Goal: Navigation & Orientation: Find specific page/section

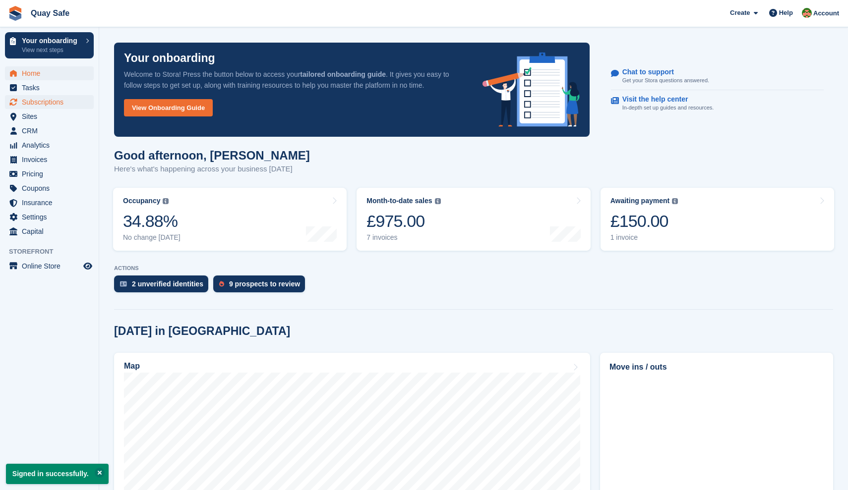
click at [33, 102] on span "Subscriptions" at bounding box center [51, 102] width 59 height 14
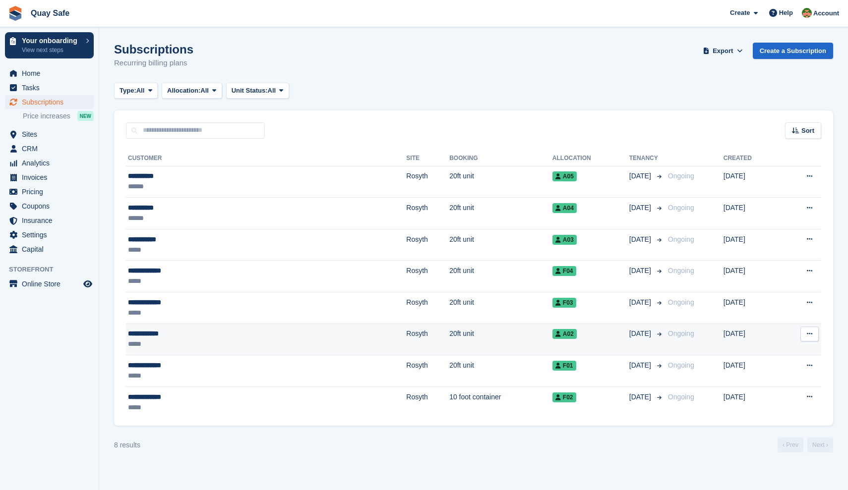
click at [160, 333] on div "**********" at bounding box center [197, 334] width 139 height 10
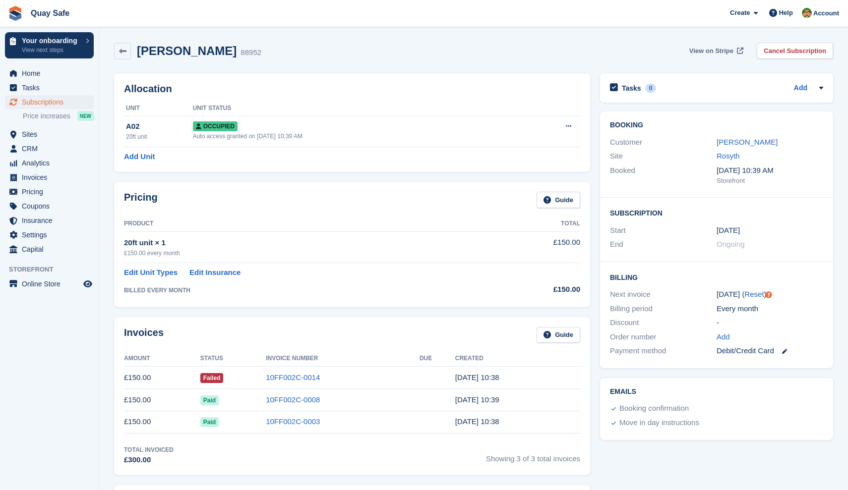
click at [708, 53] on span "View on Stripe" at bounding box center [711, 51] width 44 height 10
click at [31, 74] on span "Home" at bounding box center [51, 73] width 59 height 14
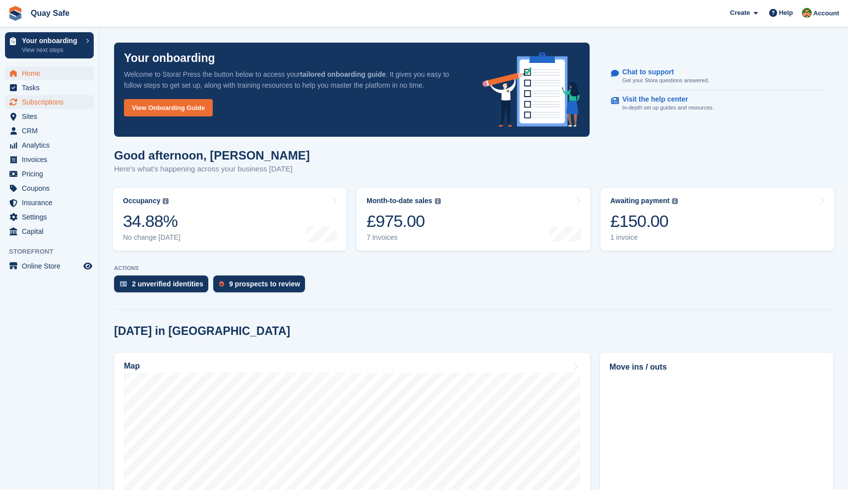
click at [32, 103] on span "Subscriptions" at bounding box center [51, 102] width 59 height 14
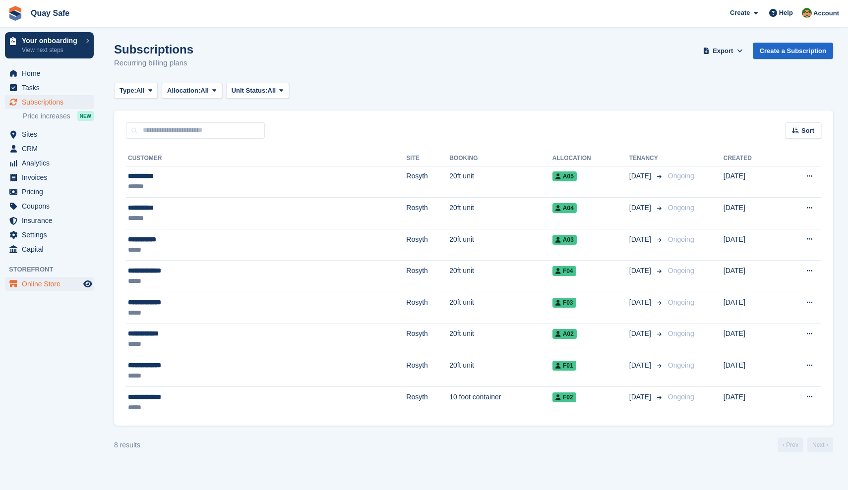
click at [33, 285] on span "Online Store" at bounding box center [51, 284] width 59 height 14
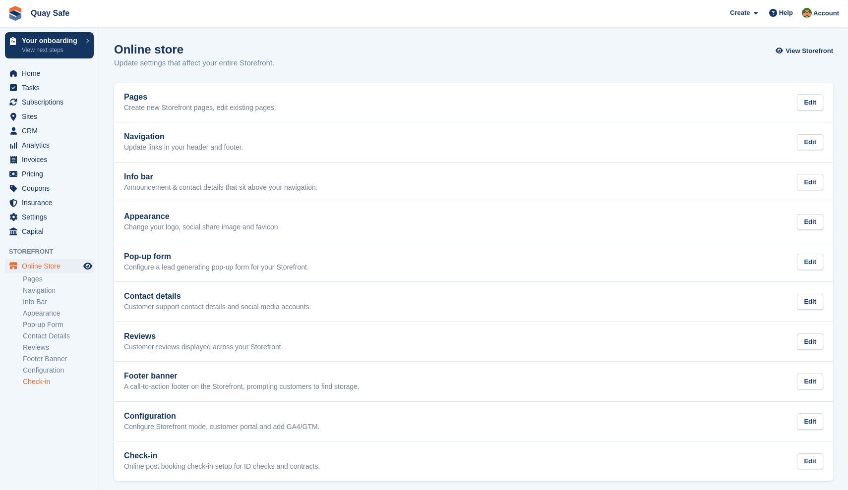
click at [29, 380] on link "Check-in" at bounding box center [58, 381] width 71 height 9
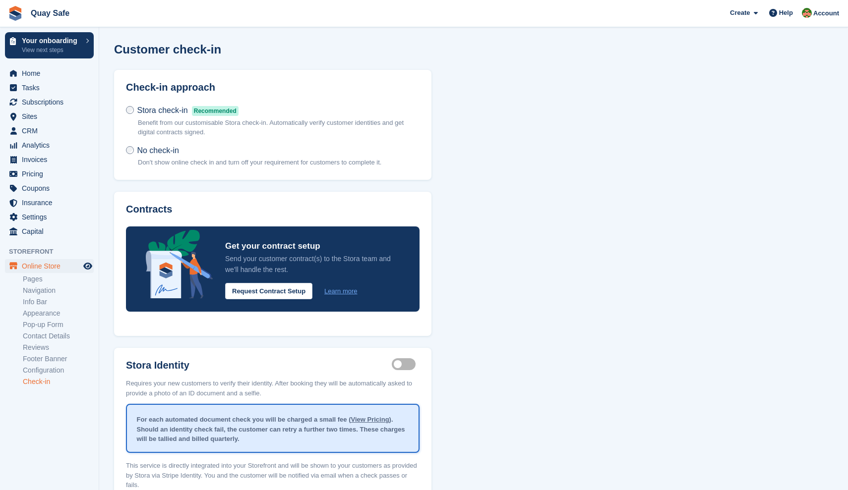
click at [634, 145] on div "Customer check-in Check-in approach Stora check-in Recommended Benefit from our…" at bounding box center [473, 288] width 719 height 491
click at [30, 72] on span "Home" at bounding box center [51, 73] width 59 height 14
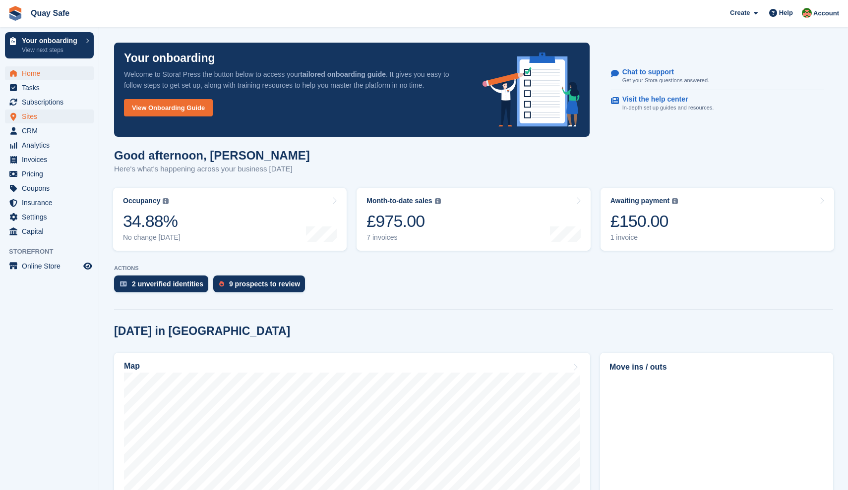
click at [31, 118] on span "Sites" at bounding box center [51, 117] width 59 height 14
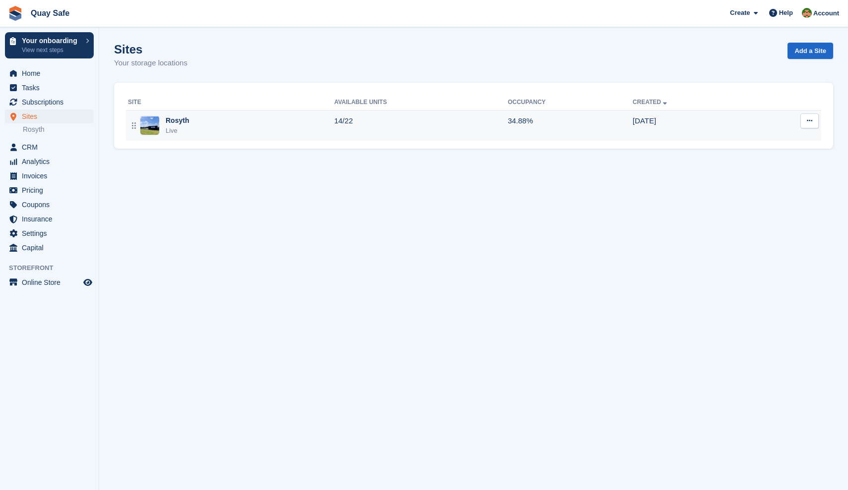
click at [188, 126] on div "Live" at bounding box center [177, 131] width 23 height 10
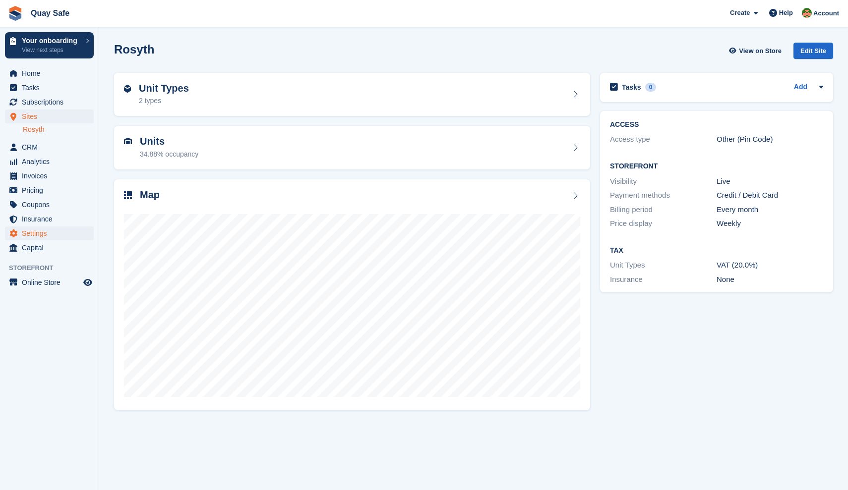
click at [32, 234] on span "Settings" at bounding box center [51, 234] width 59 height 14
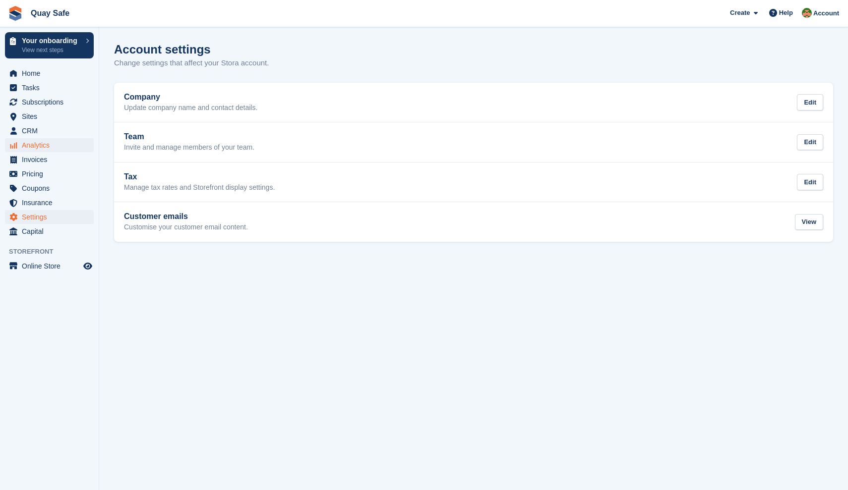
click at [32, 143] on span "Analytics" at bounding box center [51, 145] width 59 height 14
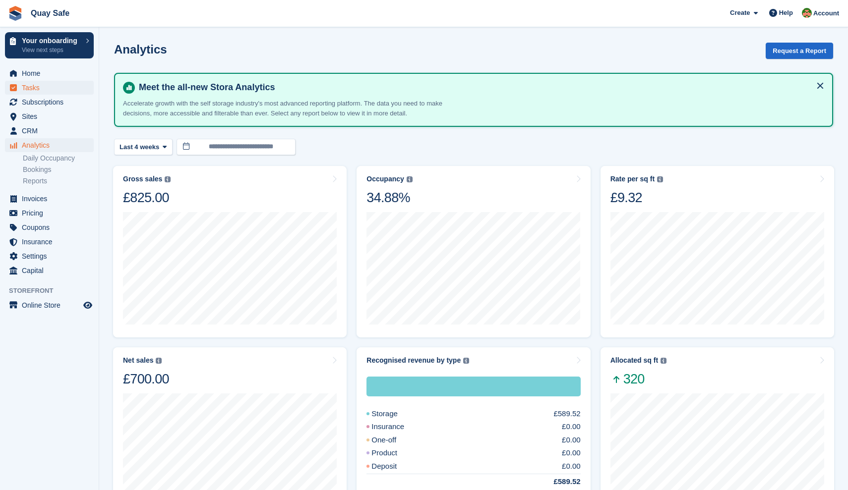
click at [33, 85] on span "Tasks" at bounding box center [51, 88] width 59 height 14
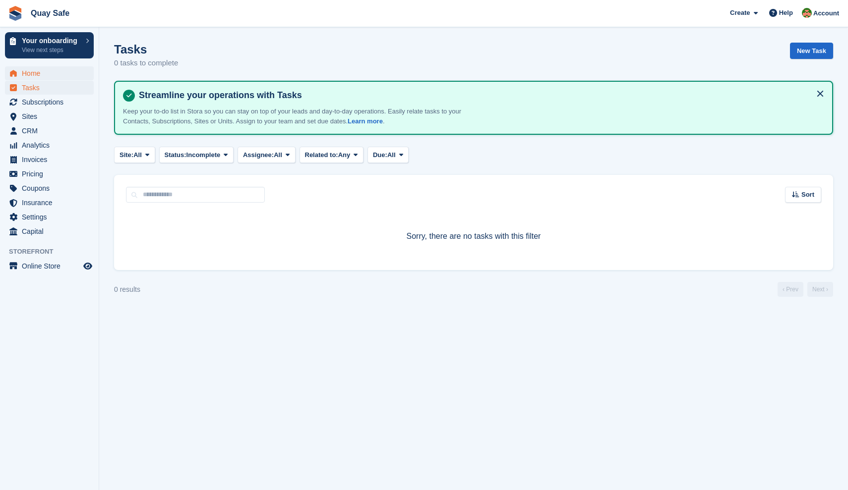
click at [32, 75] on span "Home" at bounding box center [51, 73] width 59 height 14
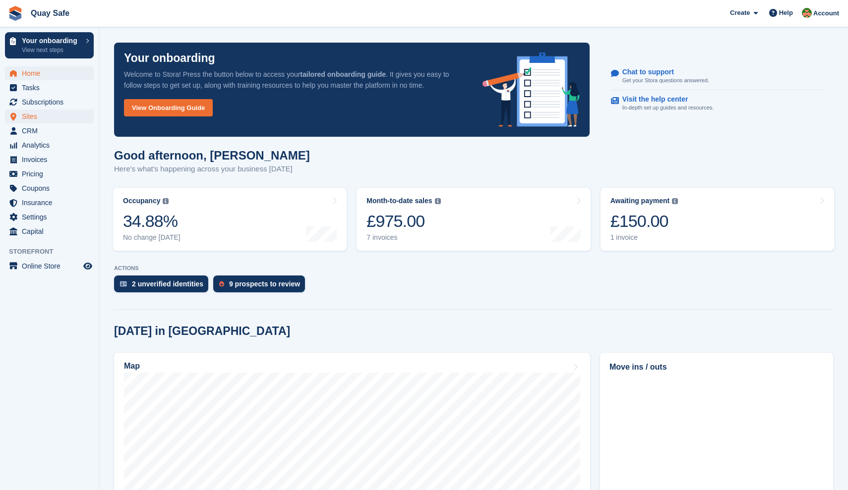
click at [30, 117] on span "Sites" at bounding box center [51, 117] width 59 height 14
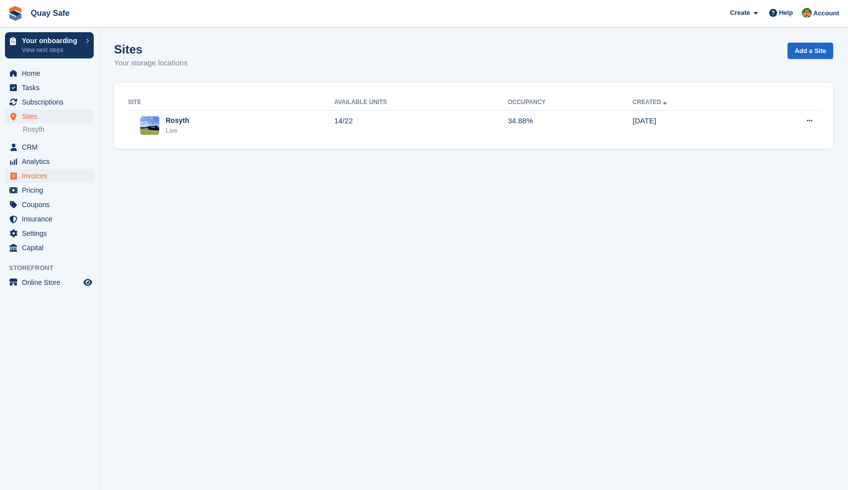
click at [31, 178] on span "Invoices" at bounding box center [51, 176] width 59 height 14
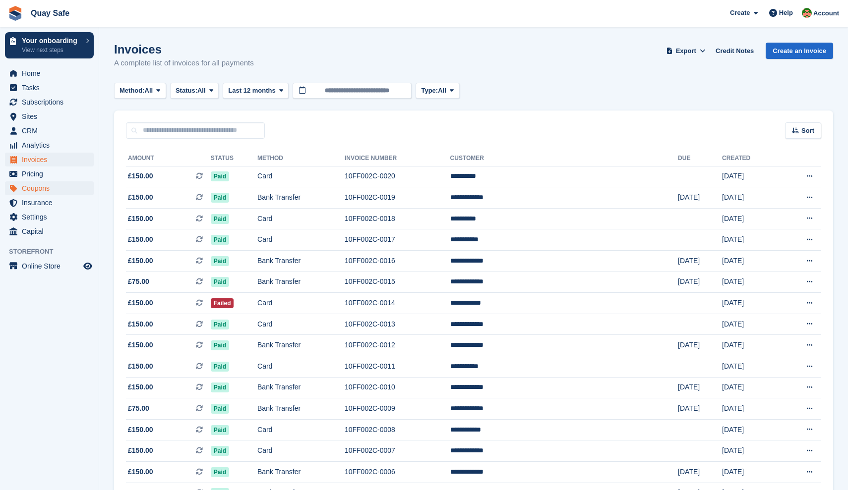
click at [33, 189] on span "Coupons" at bounding box center [51, 188] width 59 height 14
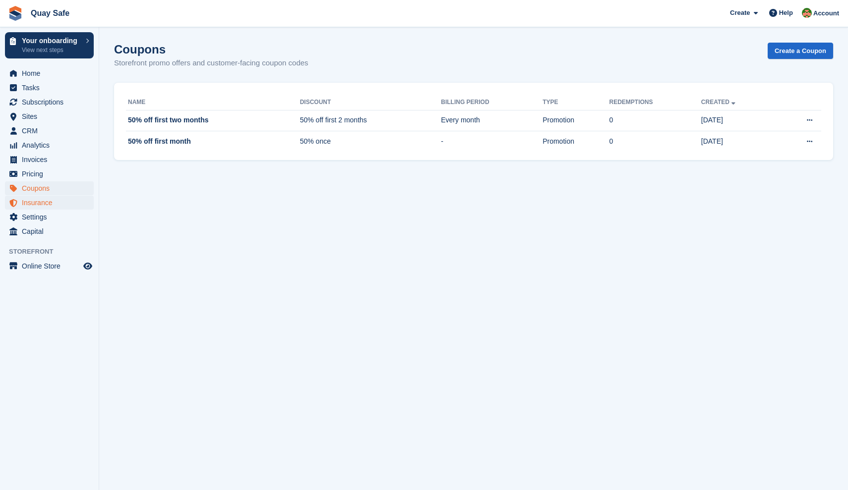
click at [34, 202] on span "Insurance" at bounding box center [51, 203] width 59 height 14
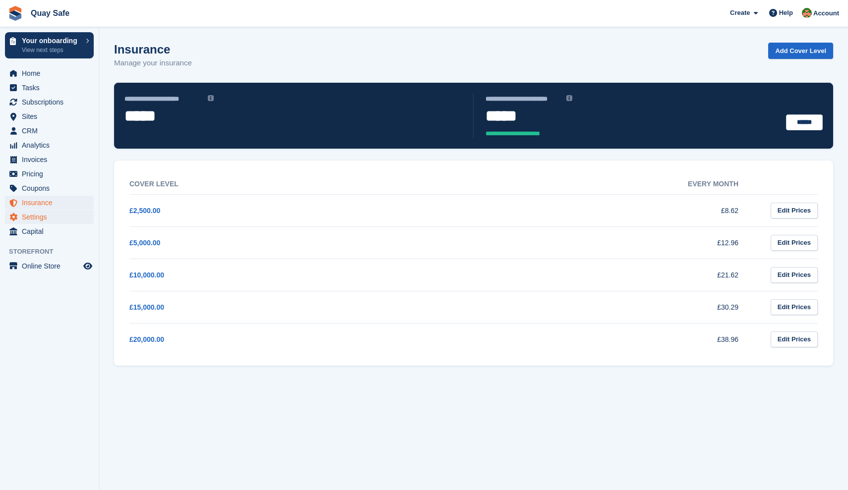
click at [33, 214] on span "Settings" at bounding box center [51, 217] width 59 height 14
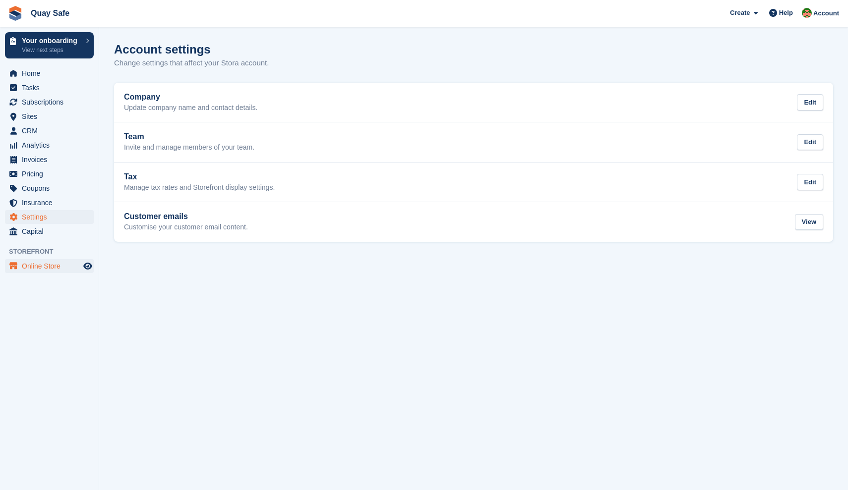
click at [35, 265] on span "Online Store" at bounding box center [51, 266] width 59 height 14
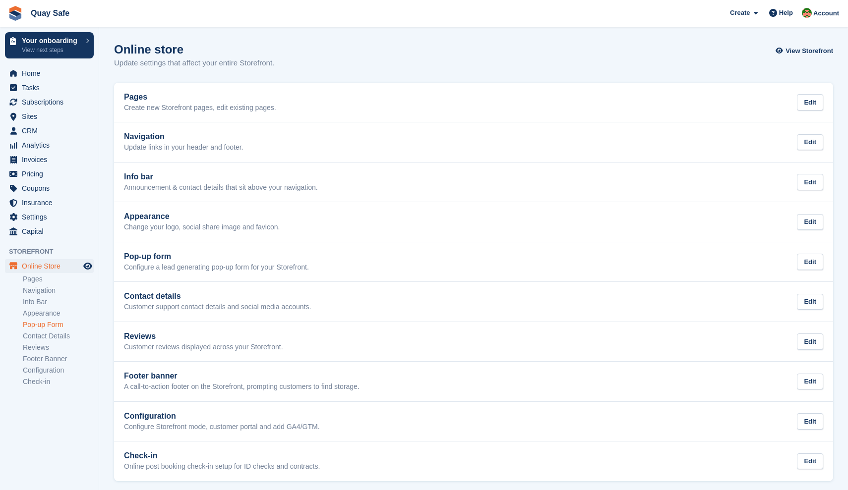
click at [36, 326] on link "Pop-up Form" at bounding box center [58, 324] width 71 height 9
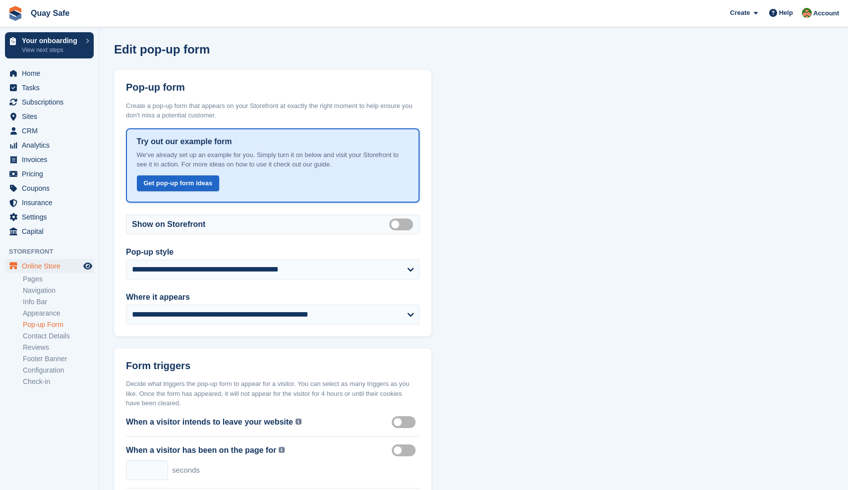
click at [28, 86] on span "Tasks" at bounding box center [51, 88] width 59 height 14
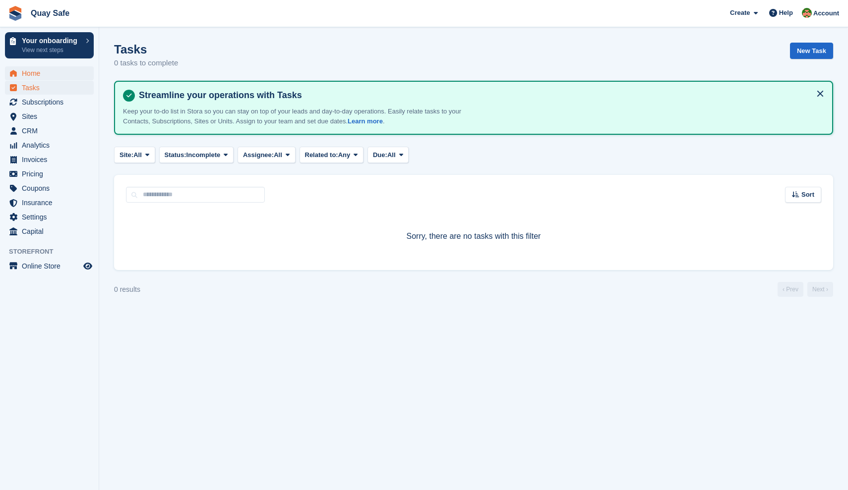
click at [29, 72] on span "Home" at bounding box center [51, 73] width 59 height 14
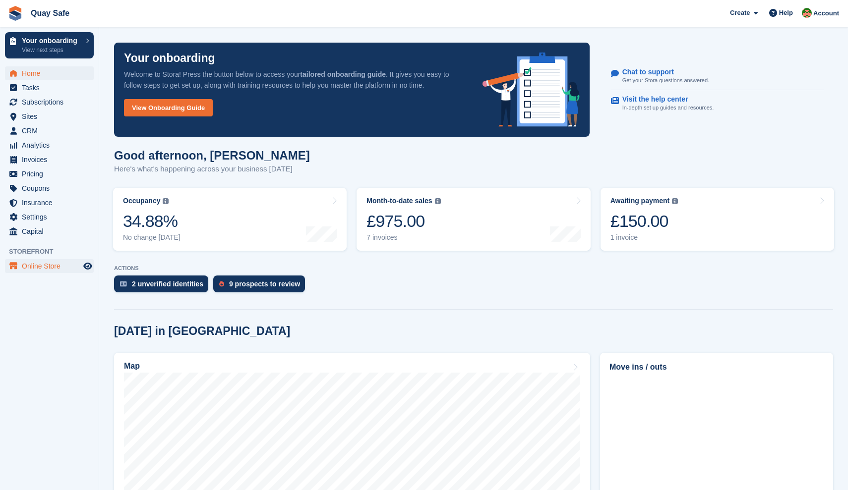
click at [29, 265] on span "Online Store" at bounding box center [51, 266] width 59 height 14
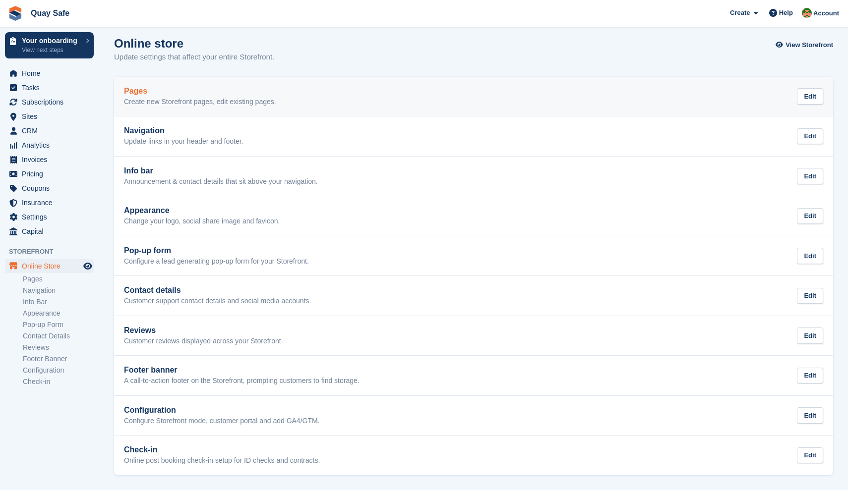
scroll to position [9, 0]
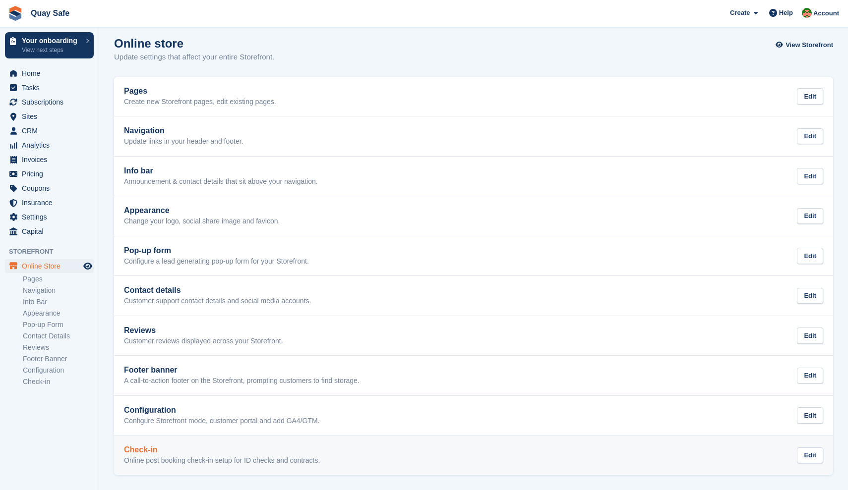
click at [199, 450] on div "Check-in Online post booking check-in setup for ID checks and contracts." at bounding box center [222, 456] width 196 height 20
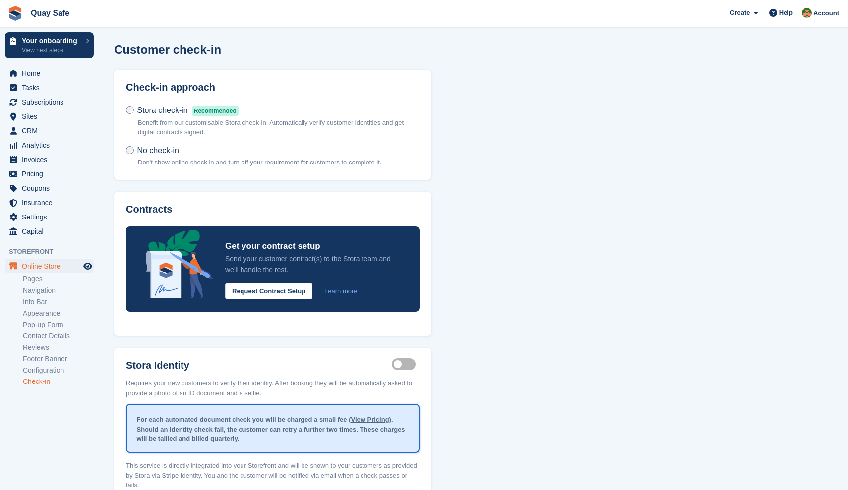
click at [650, 131] on div "Customer check-in Check-in approach Stora check-in Recommended Benefit from our…" at bounding box center [473, 288] width 719 height 491
click at [31, 105] on span "Subscriptions" at bounding box center [51, 102] width 59 height 14
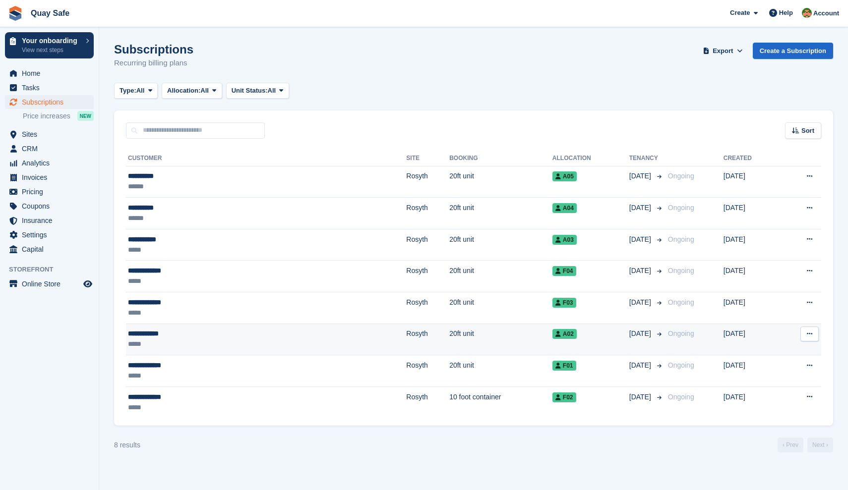
click at [156, 333] on div "**********" at bounding box center [197, 334] width 139 height 10
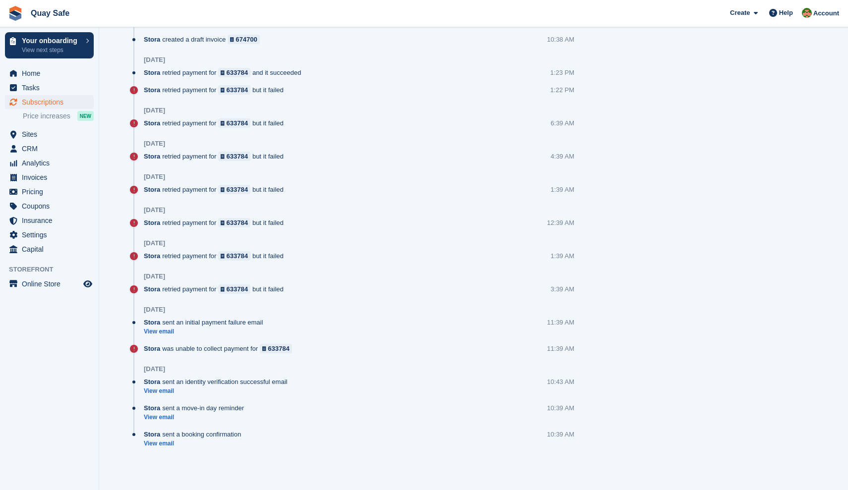
scroll to position [922, 0]
click at [157, 446] on link "View email" at bounding box center [195, 444] width 102 height 8
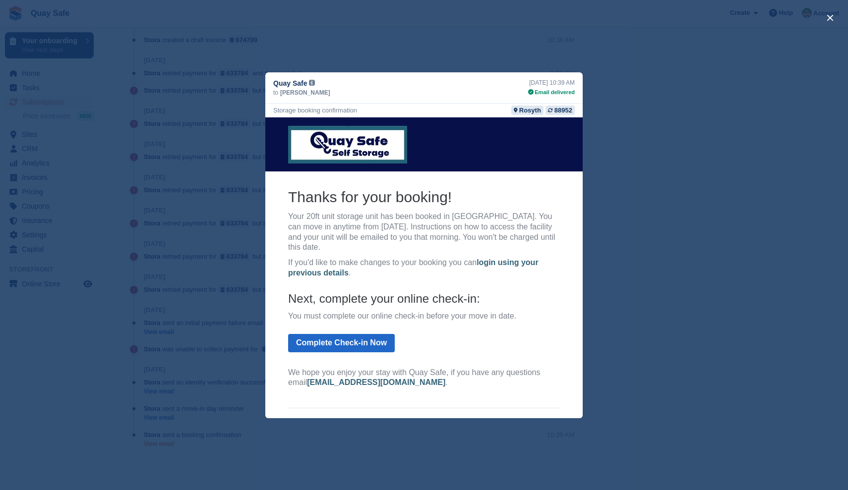
scroll to position [0, 0]
click at [731, 178] on div "close" at bounding box center [424, 245] width 848 height 490
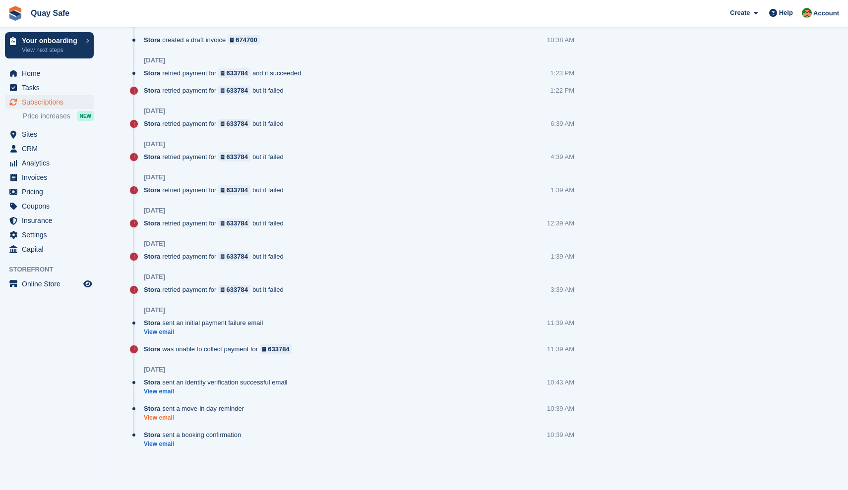
click at [155, 418] on link "View email" at bounding box center [196, 418] width 105 height 8
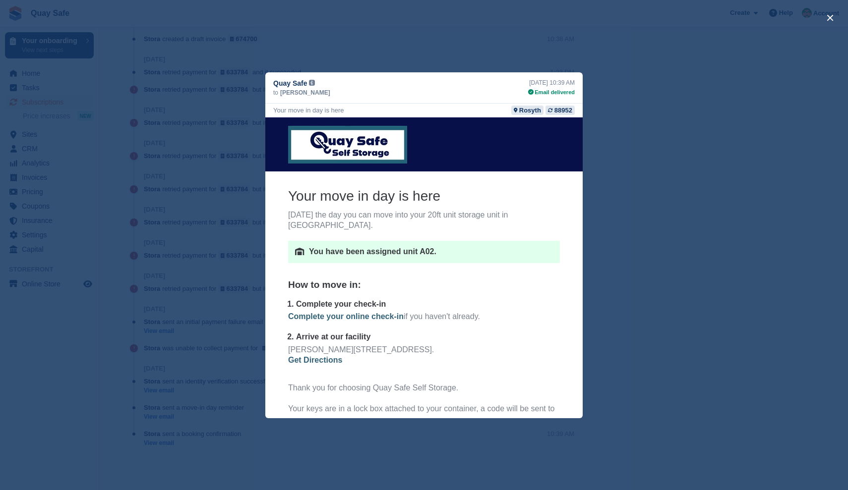
scroll to position [922, 0]
click at [551, 311] on p "Complete your online check-in if you haven't already." at bounding box center [424, 321] width 272 height 20
click at [710, 312] on div "close" at bounding box center [424, 245] width 848 height 490
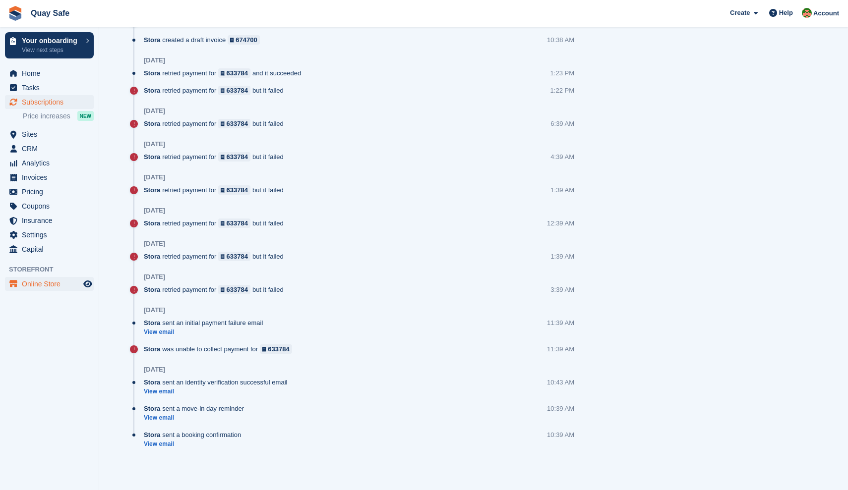
click at [38, 282] on span "Online Store" at bounding box center [51, 284] width 59 height 14
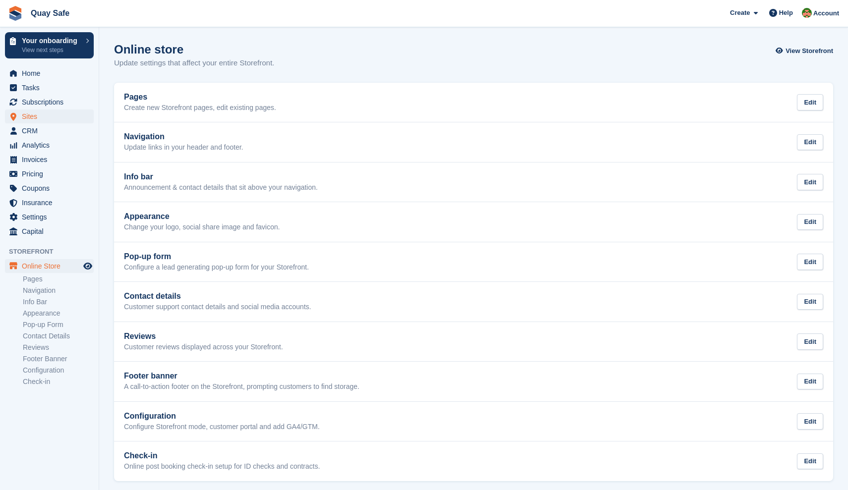
click at [32, 116] on span "Sites" at bounding box center [51, 117] width 59 height 14
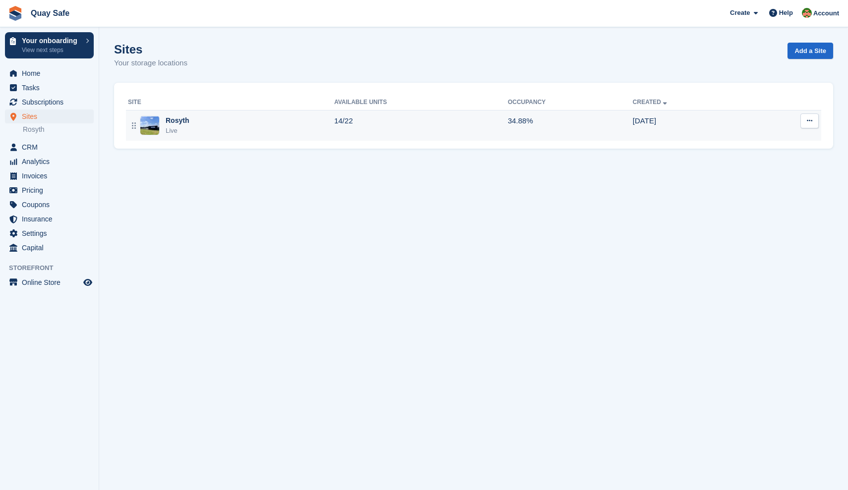
click at [191, 120] on div "Rosyth Live" at bounding box center [231, 126] width 206 height 20
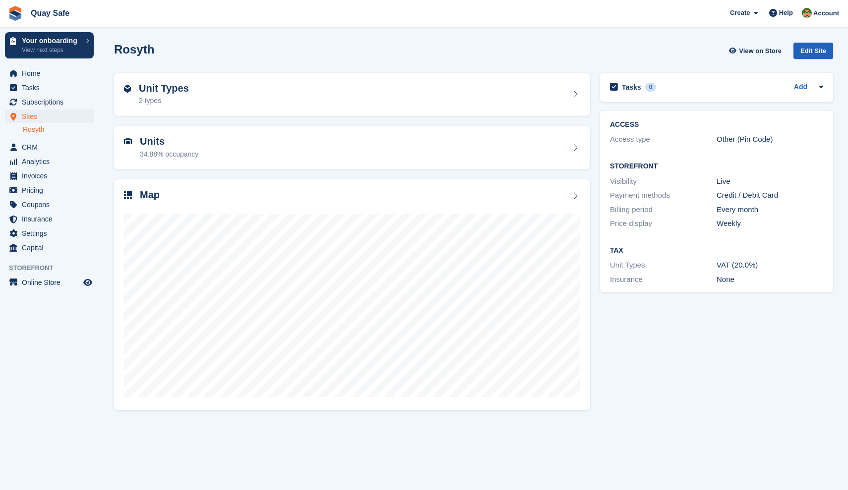
click at [812, 50] on div "Edit Site" at bounding box center [813, 51] width 40 height 16
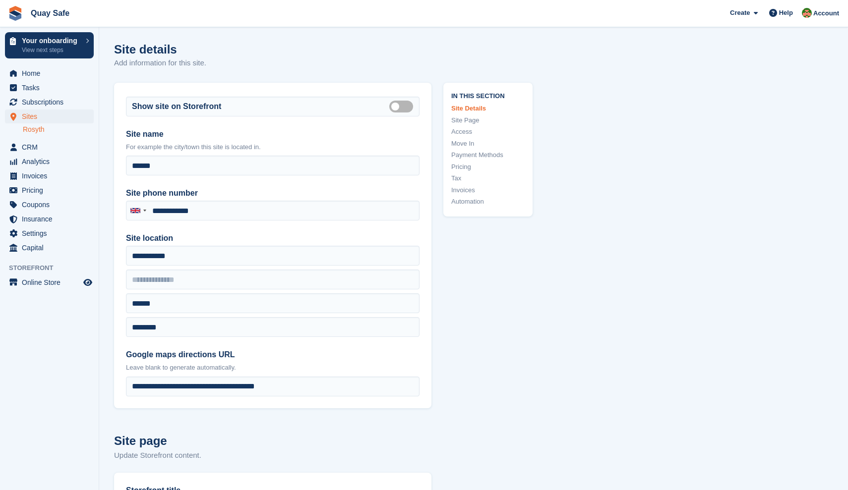
click at [33, 282] on span "Online Store" at bounding box center [51, 283] width 59 height 14
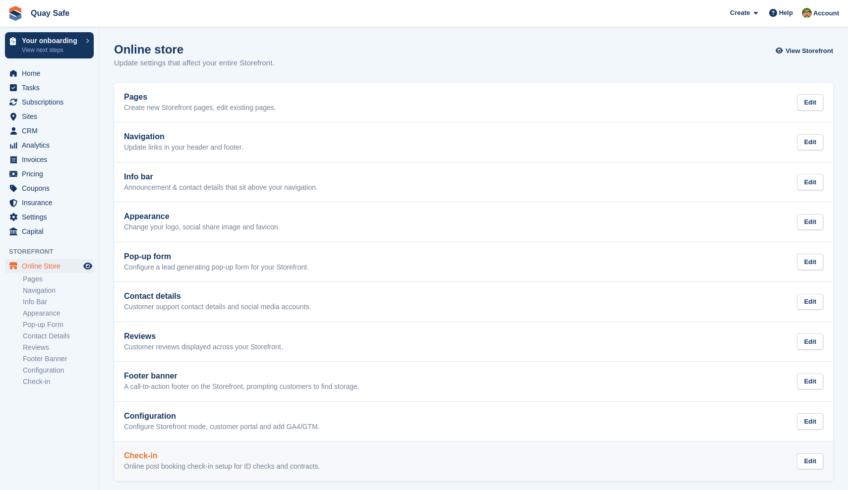
click at [142, 452] on h2 "Check-in" at bounding box center [222, 456] width 196 height 9
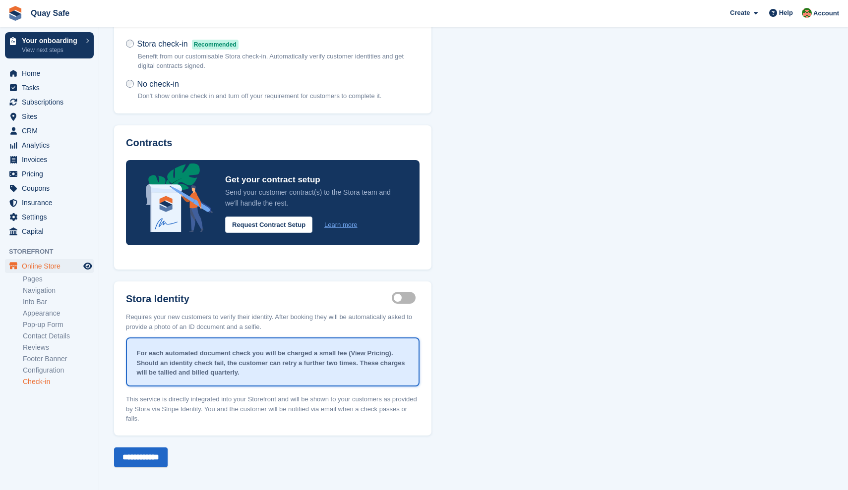
scroll to position [66, 0]
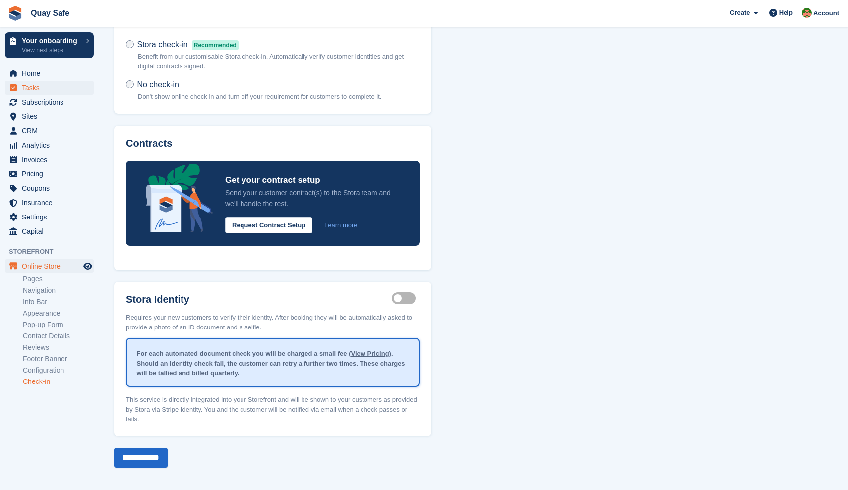
click at [31, 88] on span "Tasks" at bounding box center [51, 88] width 59 height 14
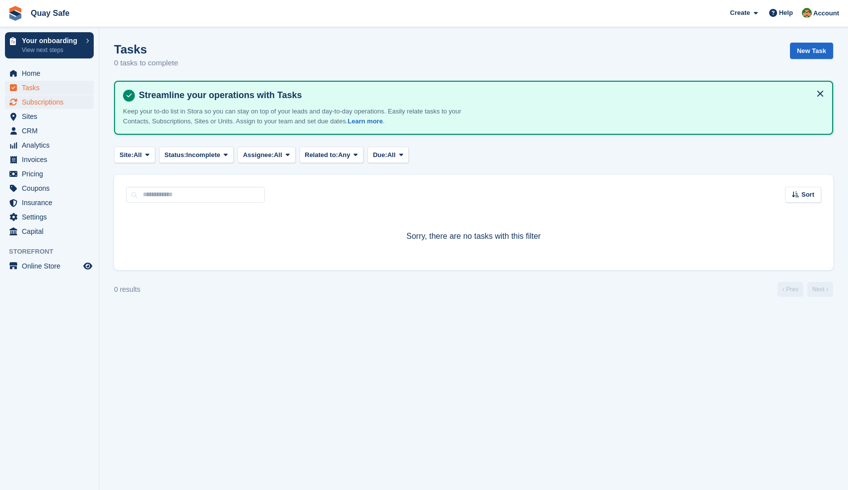
click at [30, 102] on span "Subscriptions" at bounding box center [51, 102] width 59 height 14
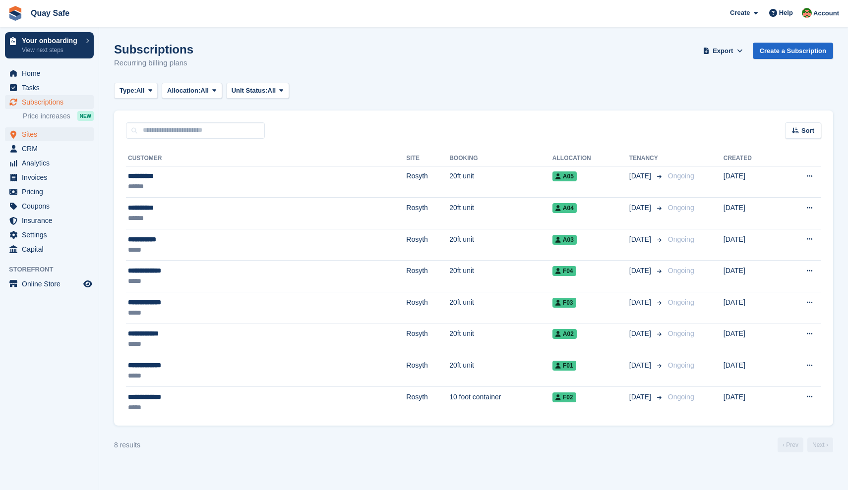
click at [26, 136] on span "Sites" at bounding box center [51, 134] width 59 height 14
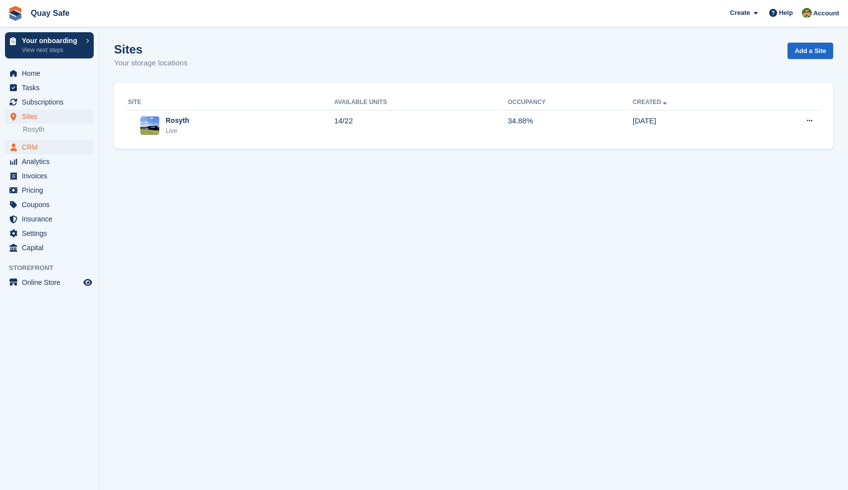
click at [30, 150] on span "CRM" at bounding box center [51, 147] width 59 height 14
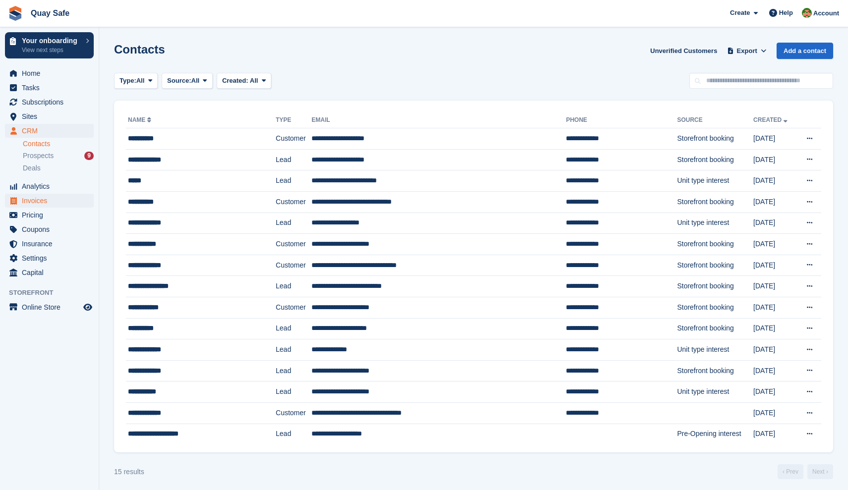
click at [30, 199] on span "Invoices" at bounding box center [51, 201] width 59 height 14
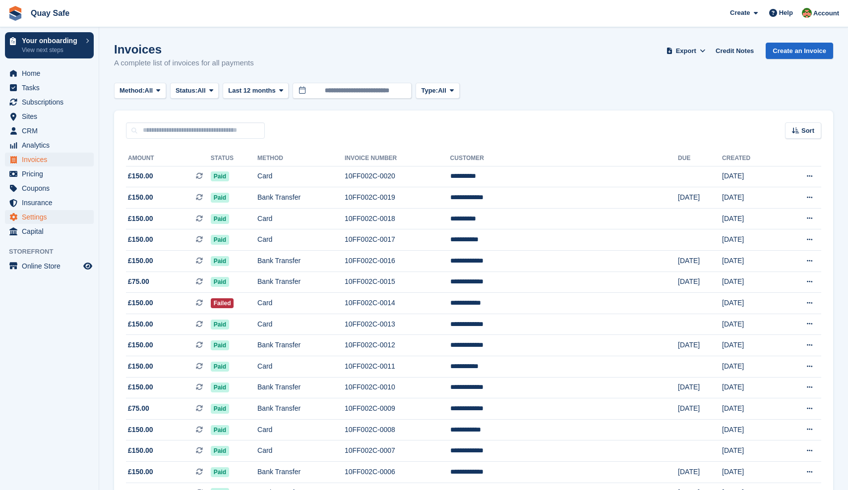
click at [32, 218] on span "Settings" at bounding box center [51, 217] width 59 height 14
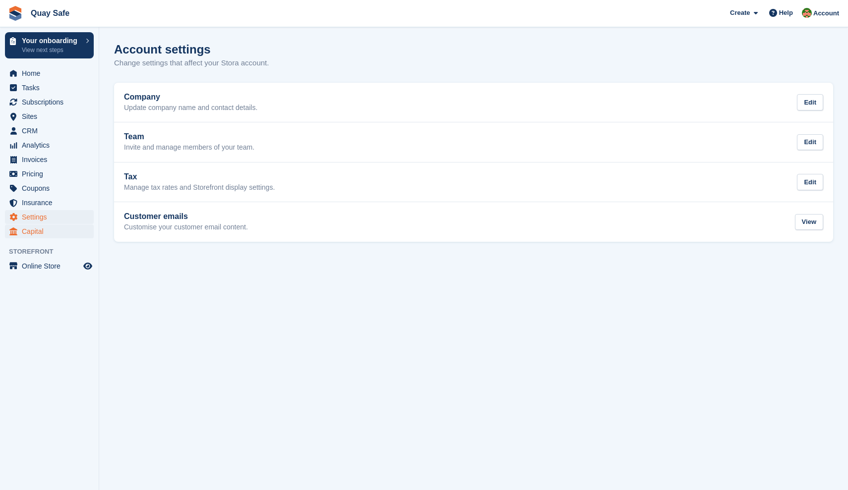
click at [29, 233] on span "Capital" at bounding box center [51, 232] width 59 height 14
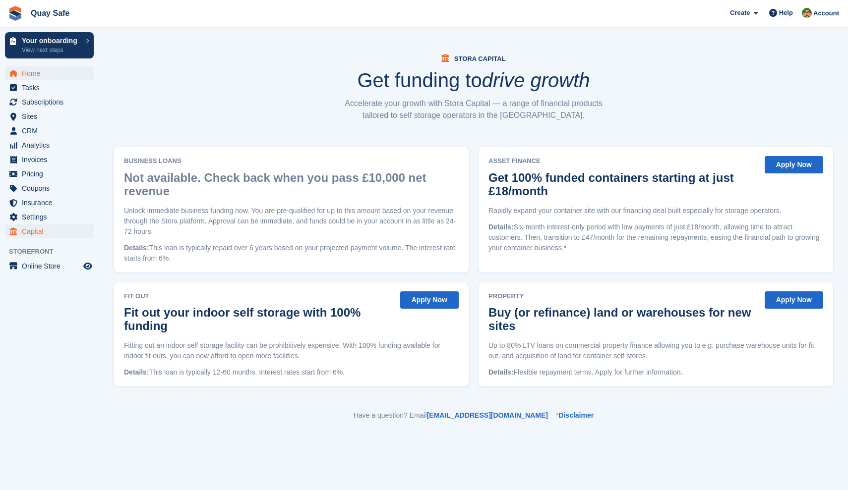
click at [33, 72] on span "Home" at bounding box center [51, 73] width 59 height 14
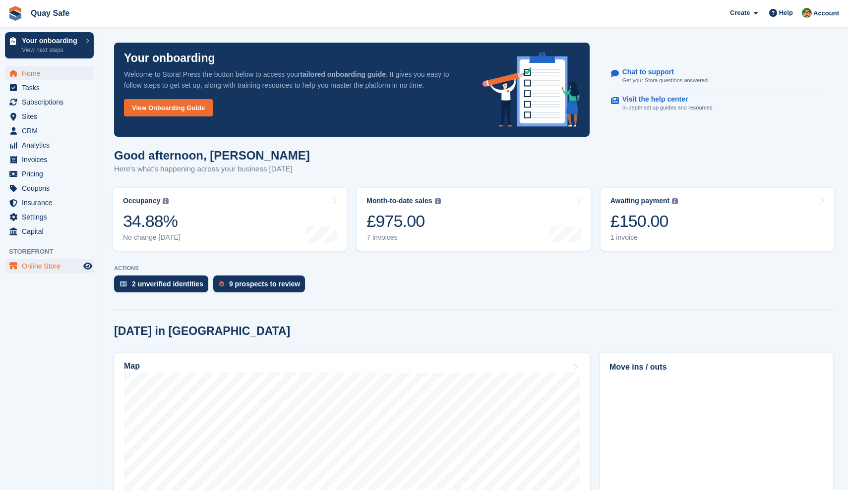
click at [30, 268] on span "Online Store" at bounding box center [51, 266] width 59 height 14
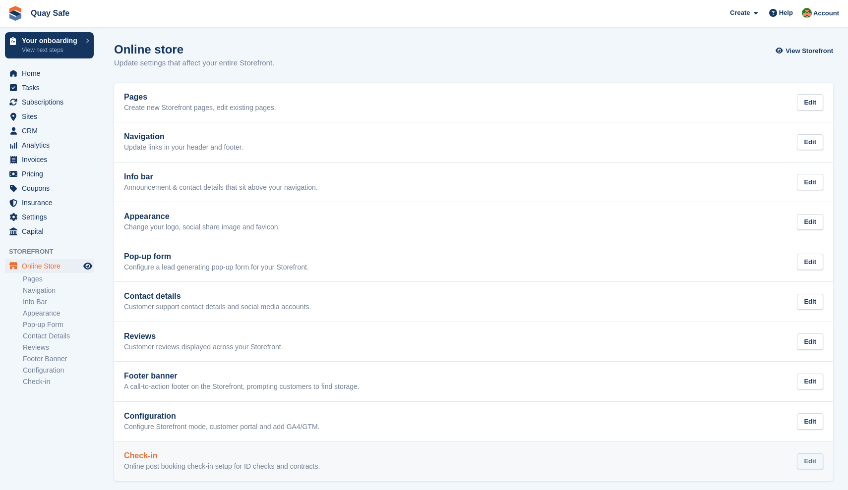
click at [811, 458] on div "Edit" at bounding box center [810, 462] width 26 height 16
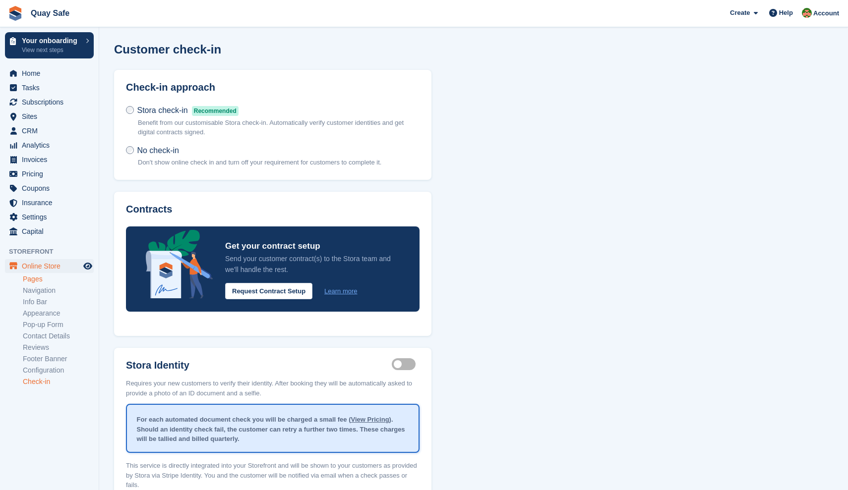
click at [35, 280] on link "Pages" at bounding box center [58, 279] width 71 height 9
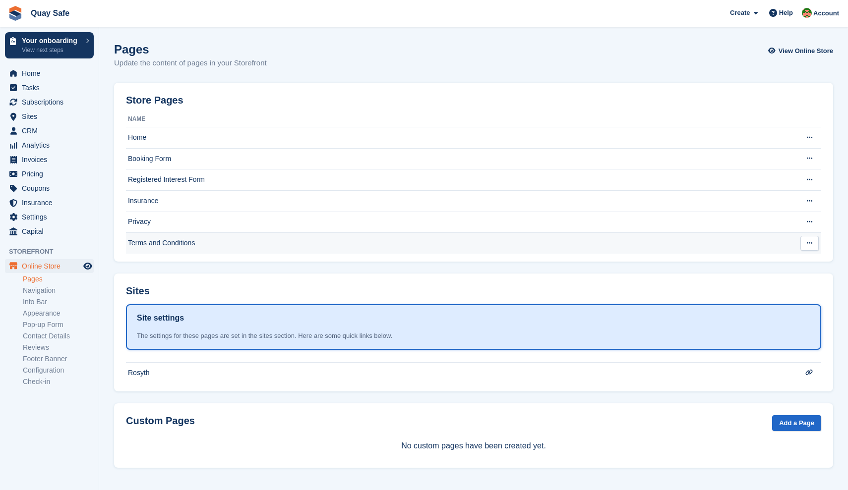
click at [166, 241] on td "Terms and Conditions" at bounding box center [456, 243] width 660 height 21
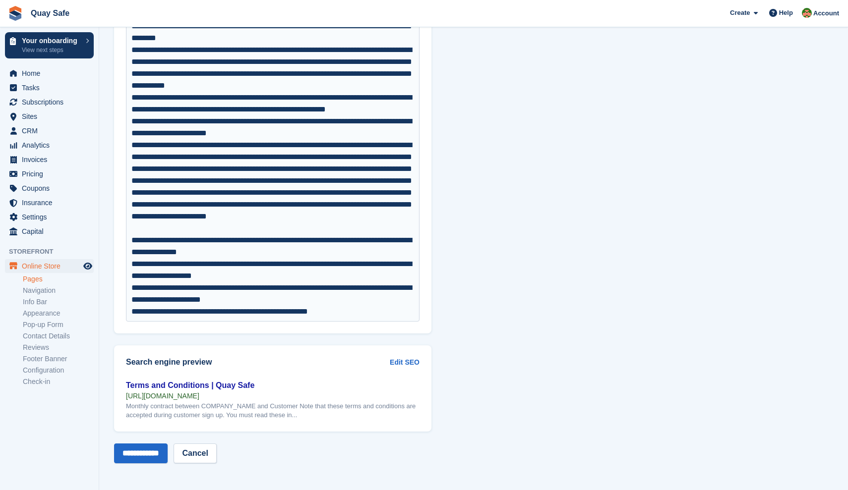
scroll to position [4758, 0]
click at [37, 73] on span "Home" at bounding box center [51, 73] width 59 height 14
